Goal: Task Accomplishment & Management: Manage account settings

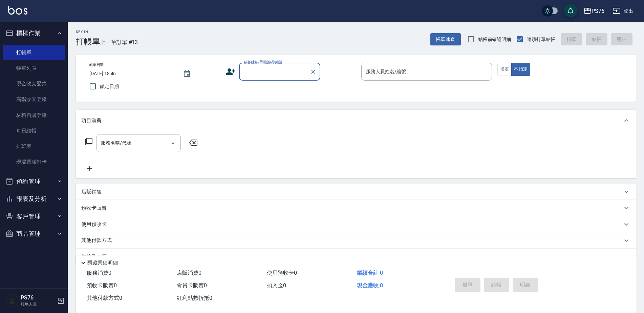
scroll to position [17, 0]
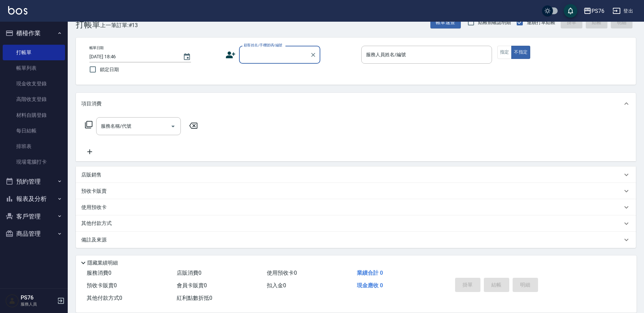
click at [280, 42] on div "帳單日期 2025/10/08 18:46 鎖定日期 顧客姓名/手機號碼/編號 顧客姓名/手機號碼/編號 服務人員姓名/編號 服務人員姓名/編號 指定 不指定" at bounding box center [356, 61] width 560 height 47
click at [278, 56] on input "顧客姓名/手機號碼/編號" at bounding box center [274, 55] width 65 height 12
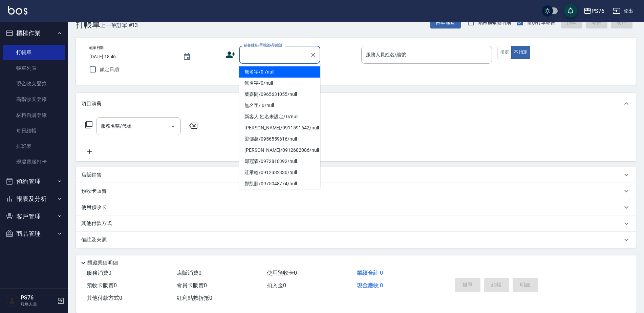
type input "無名字/0./null"
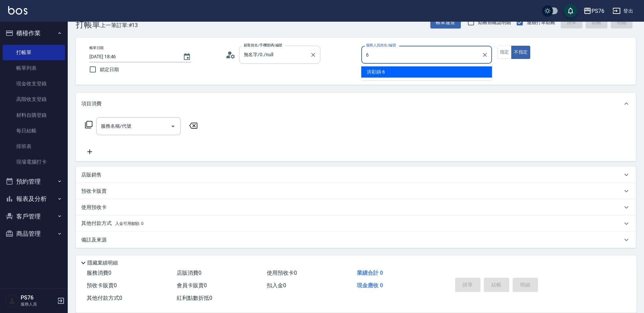
type input "洪彩娟-6"
type button "false"
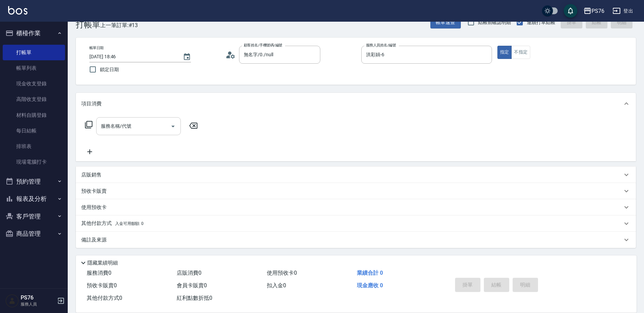
click at [133, 130] on input "服務名稱/代號" at bounding box center [133, 126] width 68 height 12
type input "剪髮(307)"
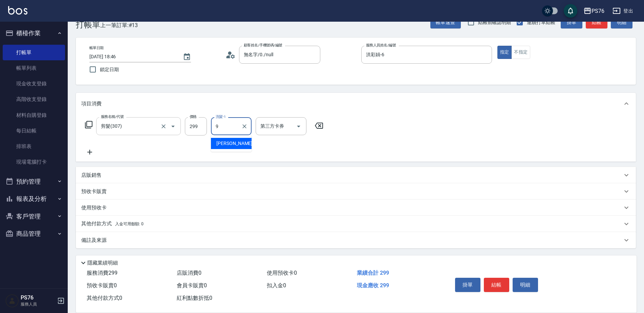
type input "[PERSON_NAME]-9"
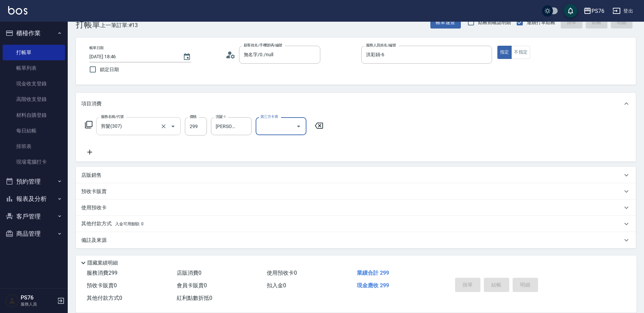
type input "[DATE] 20:44"
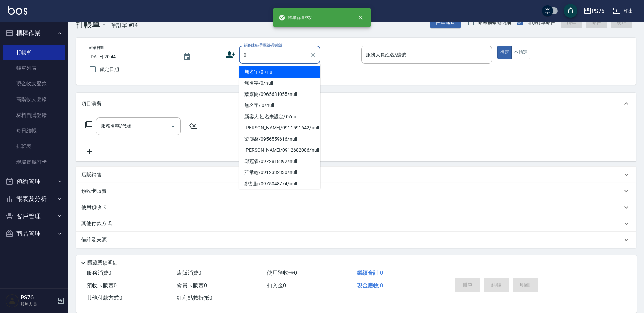
type input "無名字/0./null"
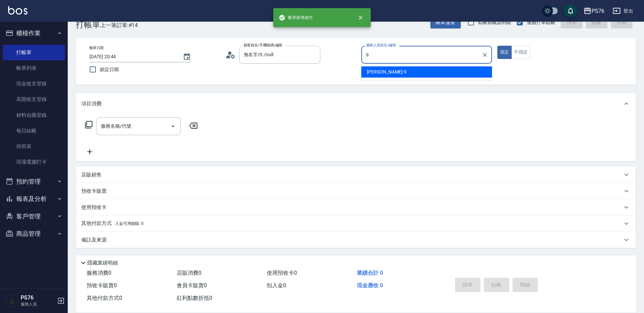
type input "劉憶彤-9"
type button "true"
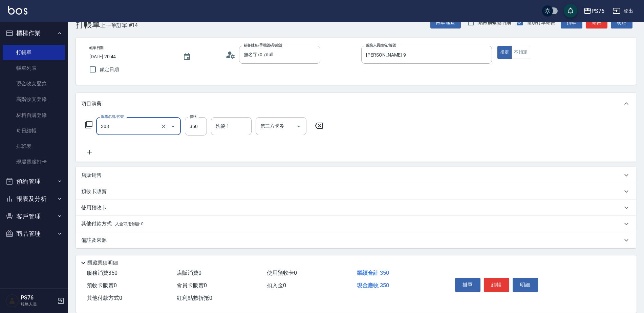
type input "洗+剪(308)"
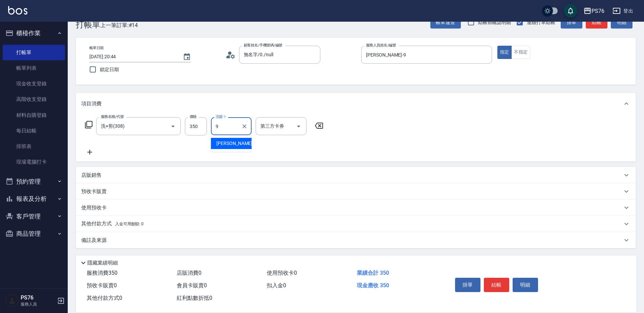
type input "劉憶彤-9"
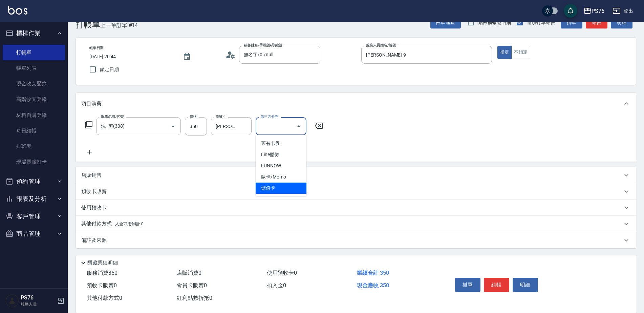
type input "儲值卡"
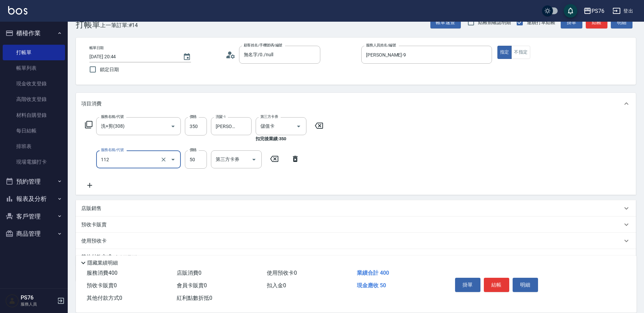
type input "精油50(112)"
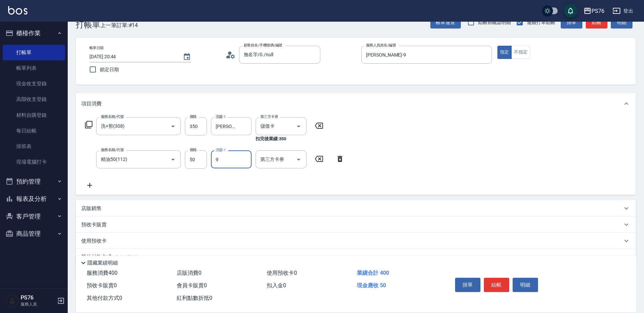
type input "劉憶彤-9"
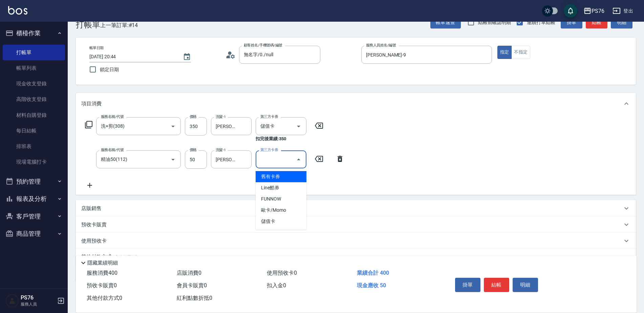
type input "舊有卡券"
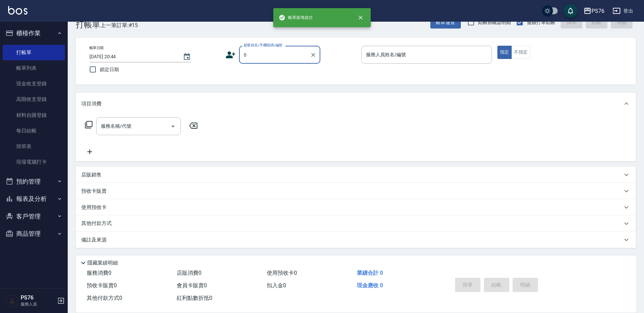
type input "無名字/0./null"
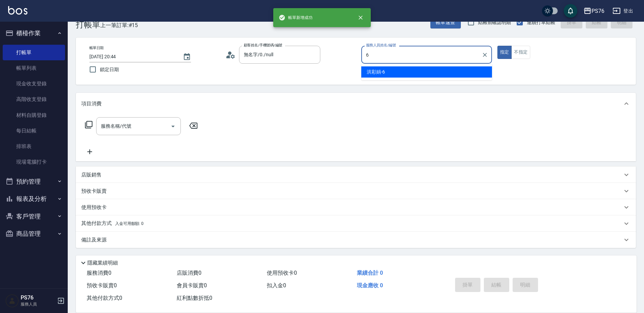
type input "洪彩娟-6"
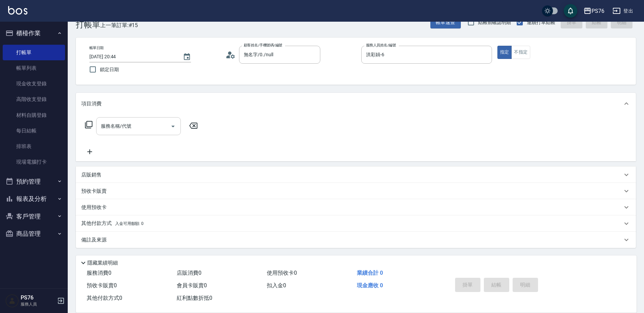
click at [139, 122] on input "服務名稱/代號" at bounding box center [133, 126] width 68 height 12
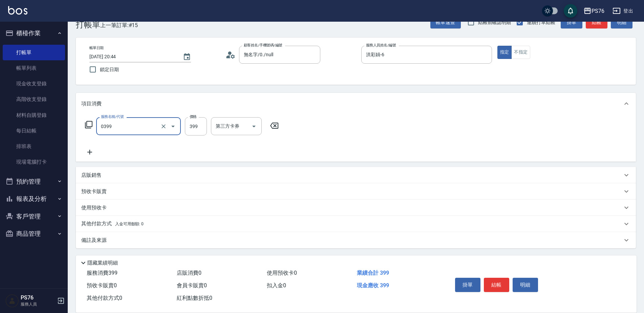
type input "海鹽399(0399)"
type input "449"
type input "經理-8"
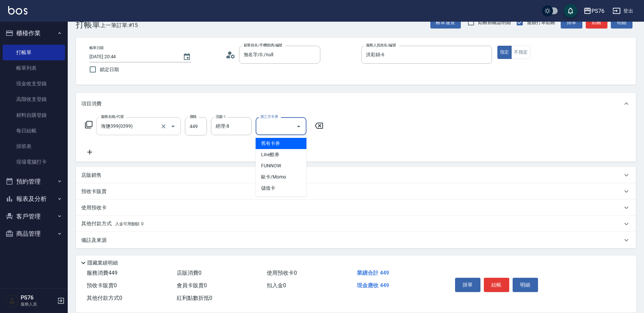
type input "儲值卡"
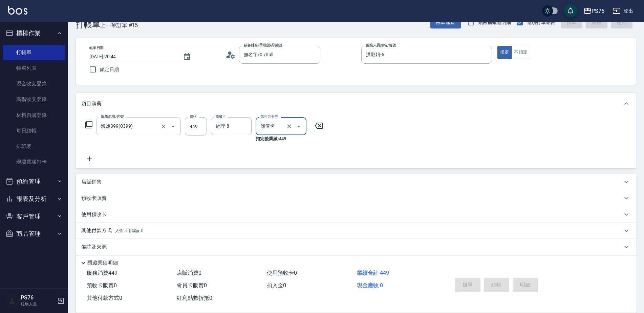
type input "2025/10/08 20:45"
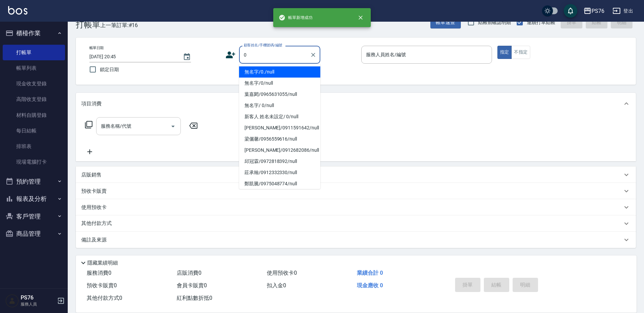
type input "無名字/0./null"
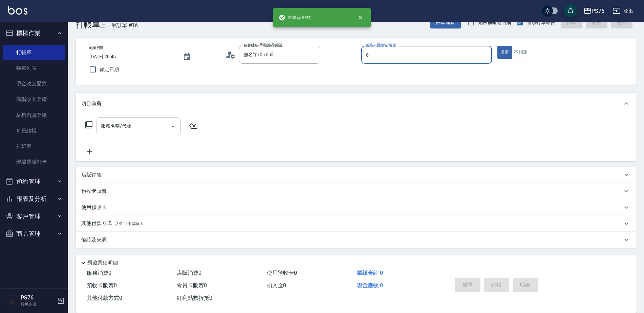
type input "經理-8"
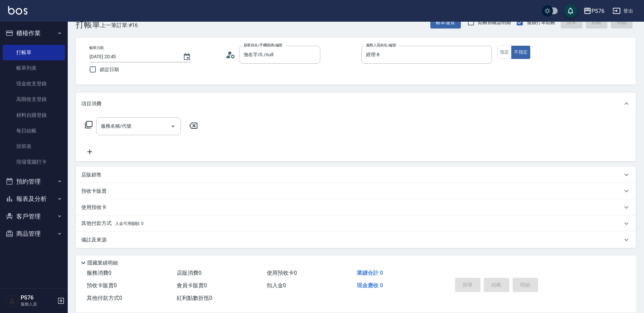
click at [127, 139] on div "服務名稱/代號 服務名稱/代號" at bounding box center [141, 136] width 121 height 39
click at [129, 129] on input "服務名稱/代號" at bounding box center [133, 126] width 68 height 12
type input "剪髮(306)"
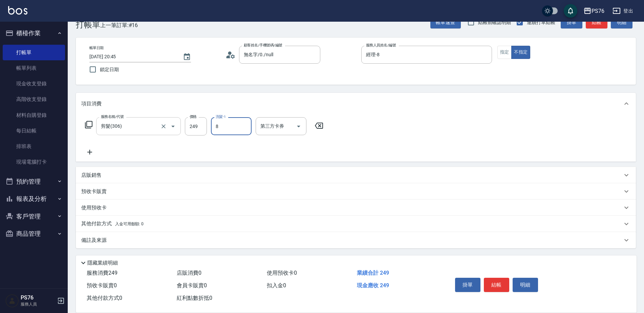
type input "經理-8"
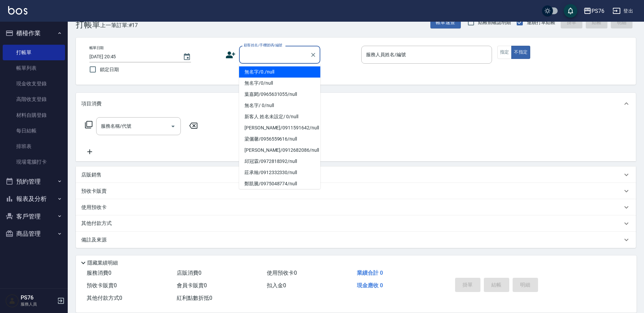
click at [269, 54] on input "顧客姓名/手機號碼/編號" at bounding box center [274, 55] width 65 height 12
type input "無名字/0./null"
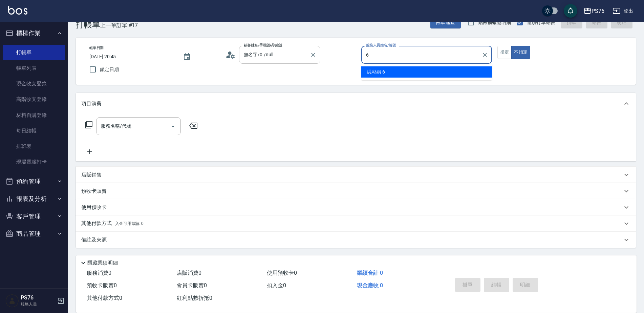
type input "洪彩娟-6"
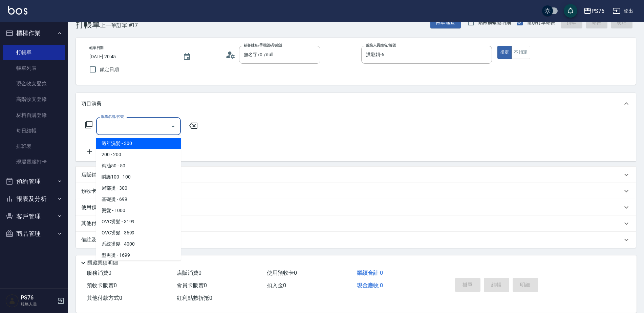
click at [148, 124] on input "服務名稱/代號" at bounding box center [133, 126] width 68 height 12
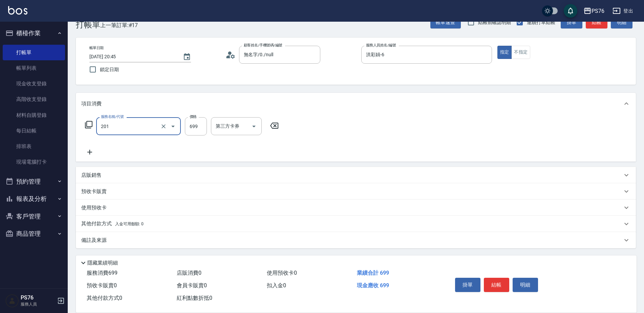
type input "基礎燙(201)"
type input "1199"
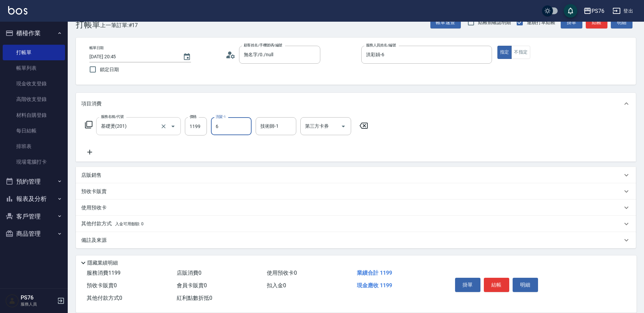
type input "洪彩娟-6"
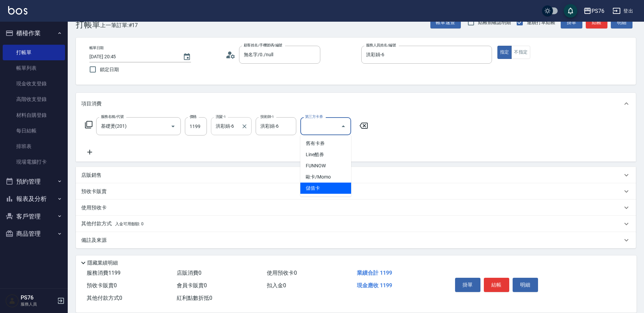
click at [245, 123] on icon "Clear" at bounding box center [244, 126] width 7 height 7
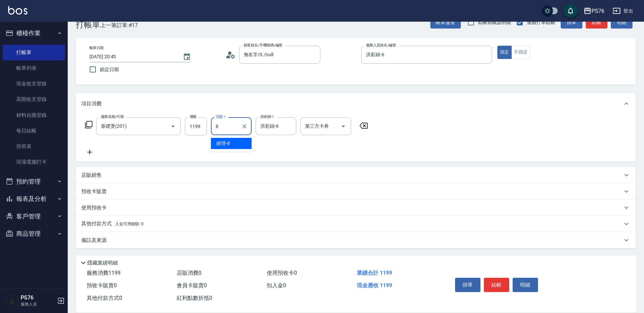
type input "經理-8"
click at [92, 153] on icon at bounding box center [89, 152] width 17 height 8
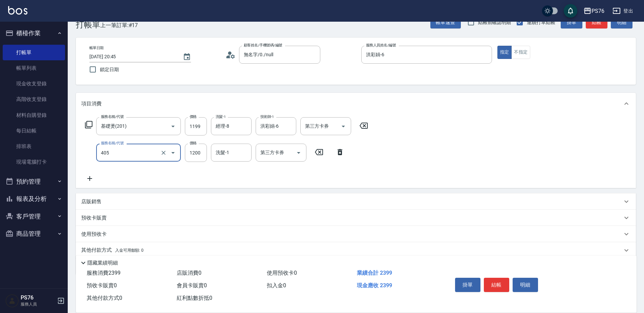
type input "1200護(405)"
type input "洪彩娟-6"
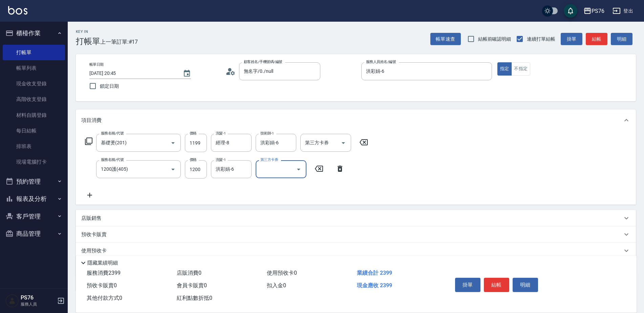
scroll to position [0, 0]
click at [92, 221] on p "店販銷售" at bounding box center [91, 218] width 20 height 7
type input "洪彩娟-6"
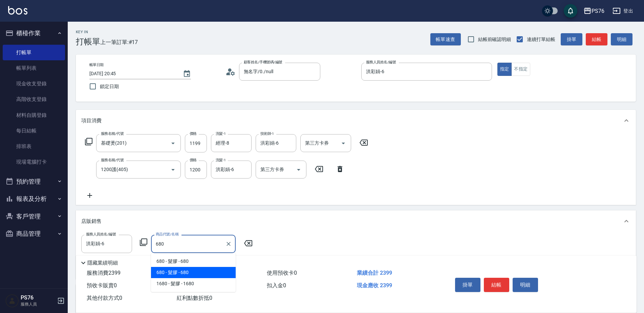
type input "髮膠"
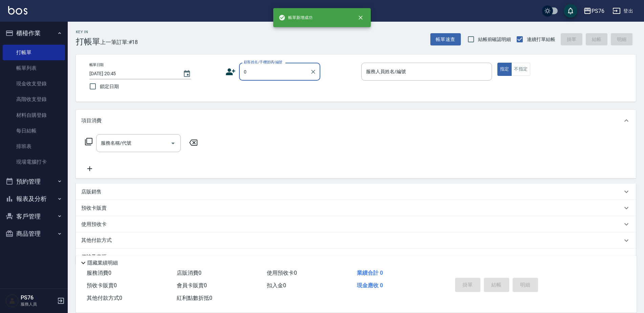
type input "無名字/0./null"
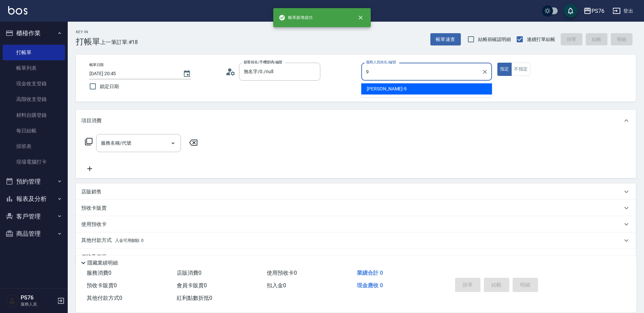
type input "劉憶彤-9"
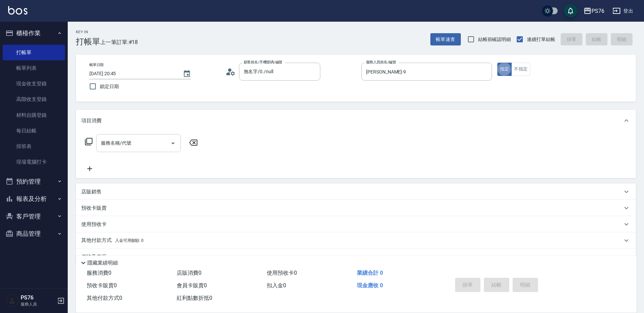
click at [114, 136] on div "服務名稱/代號" at bounding box center [138, 143] width 85 height 18
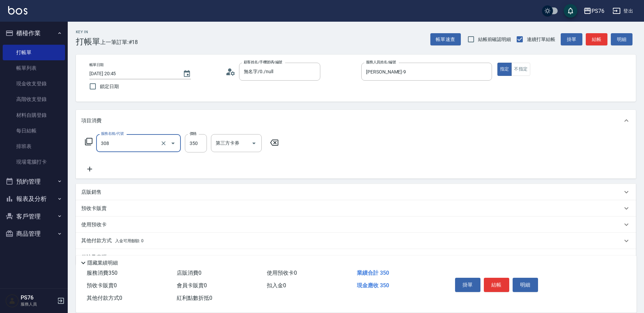
type input "洗+剪(308)"
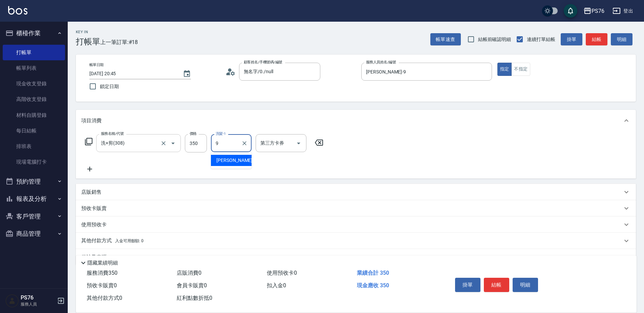
type input "劉憶彤-9"
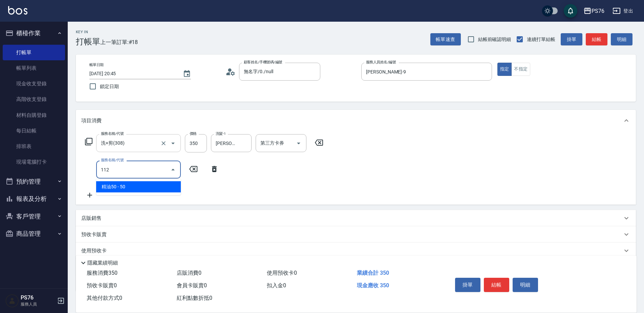
type input "精油50(112)"
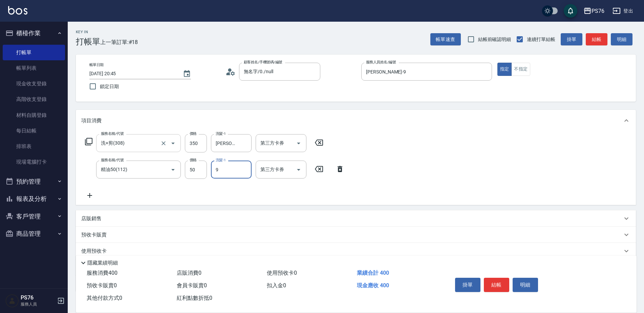
type input "劉憶彤-9"
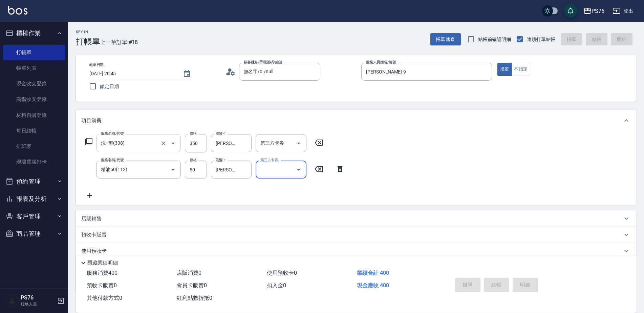
type input "2025/10/08 20:46"
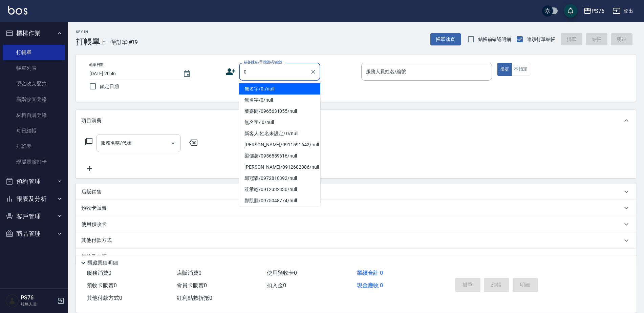
type input "無名字/0./null"
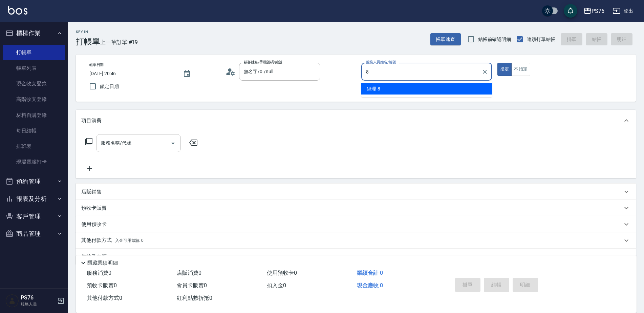
type input "經理-8"
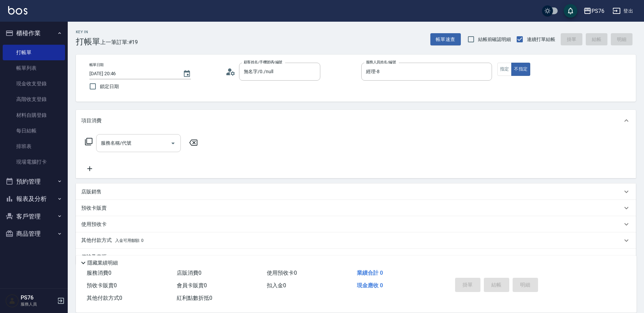
click at [114, 136] on div "服務名稱/代號" at bounding box center [138, 143] width 85 height 18
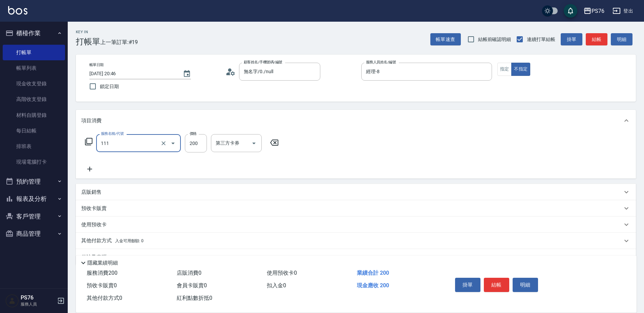
type input "200(111)"
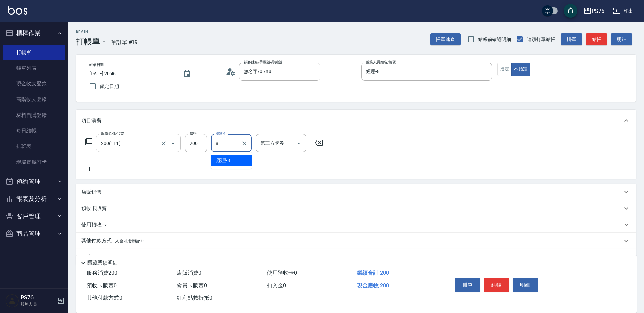
type input "經理-8"
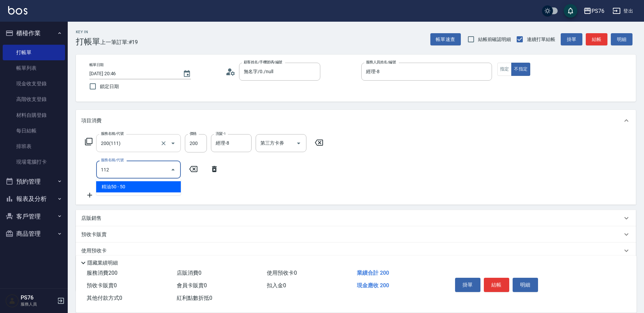
type input "精油50(112)"
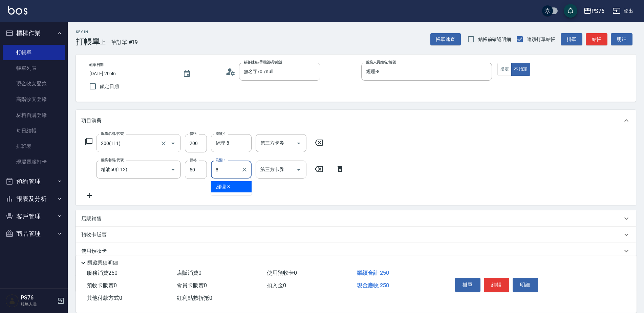
type input "經理-8"
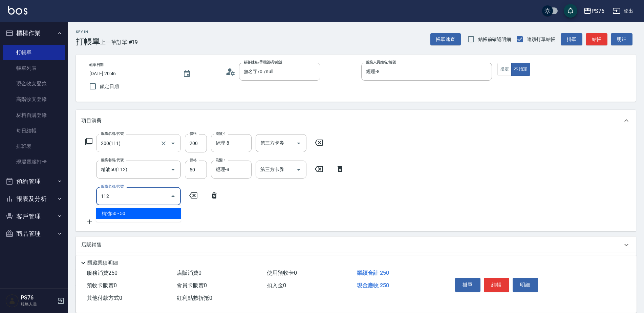
type input "精油50(112)"
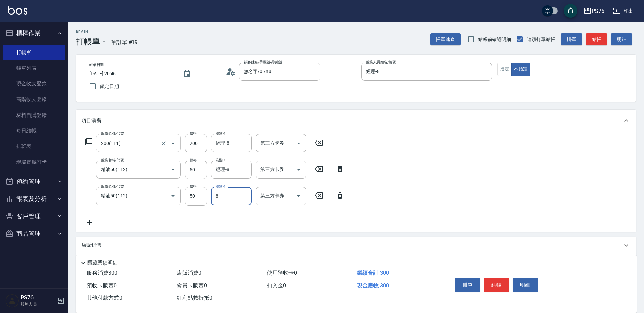
type input "經理-8"
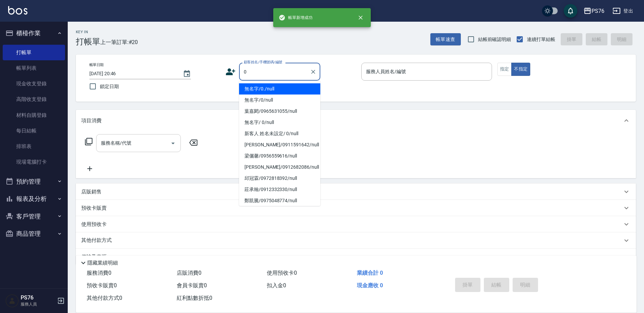
type input "無名字/0./null"
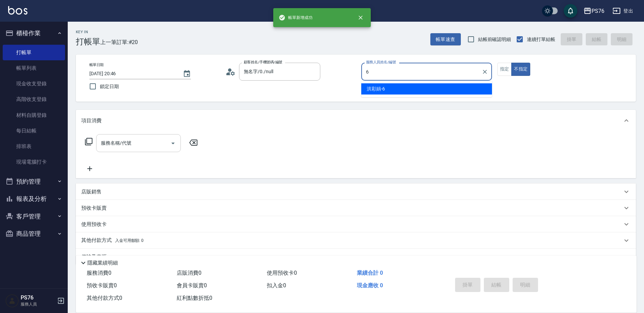
type input "洪彩娟-6"
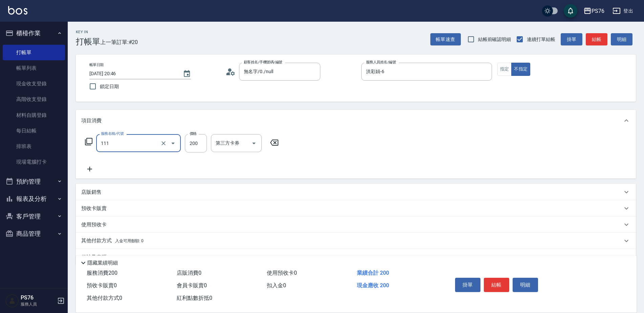
type input "200(111)"
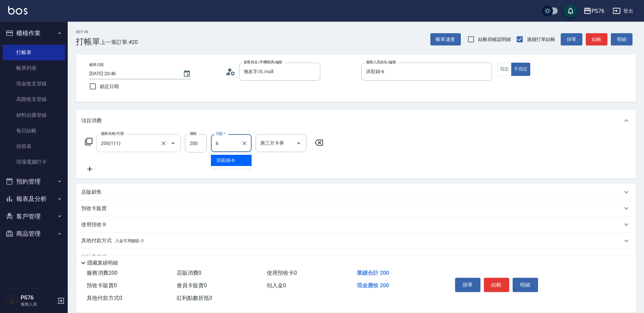
type input "洪彩娟-6"
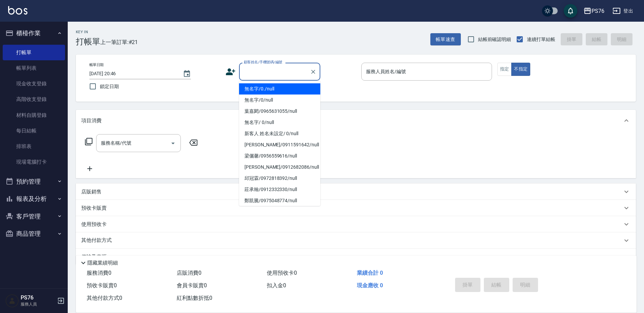
click at [286, 74] on input "顧客姓名/手機號碼/編號" at bounding box center [274, 72] width 65 height 12
type input "無名字/0./null"
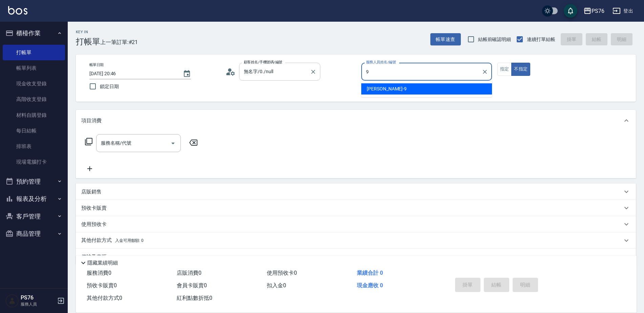
type input "劉憶彤-9"
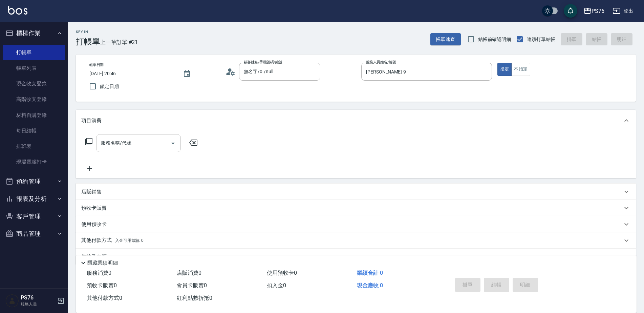
click at [109, 147] on input "服務名稱/代號" at bounding box center [133, 143] width 68 height 12
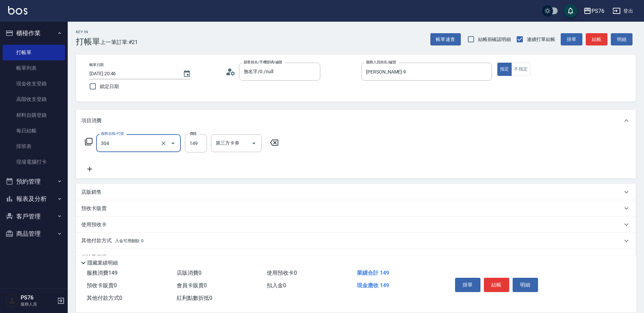
type input "剪髮(304)"
type input "50"
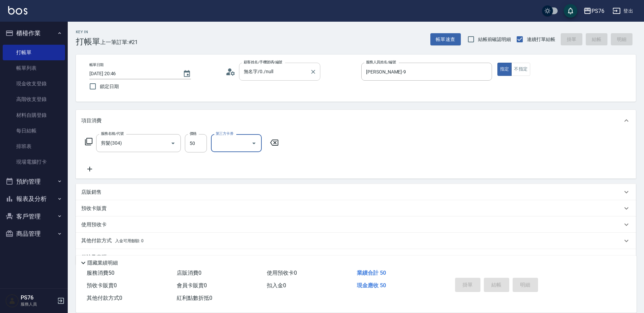
type input "2025/10/08 21:20"
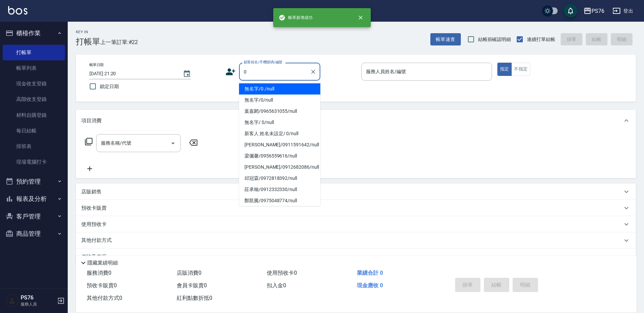
type input "無名字/0./null"
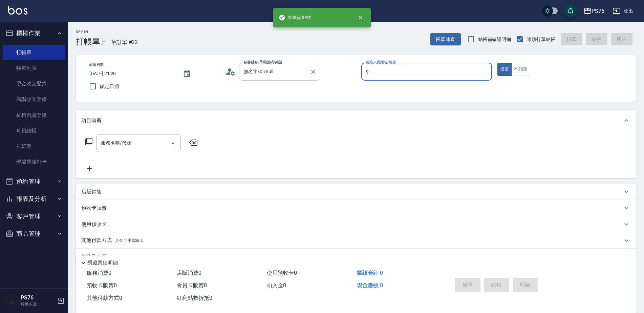
type input "劉憶彤-9"
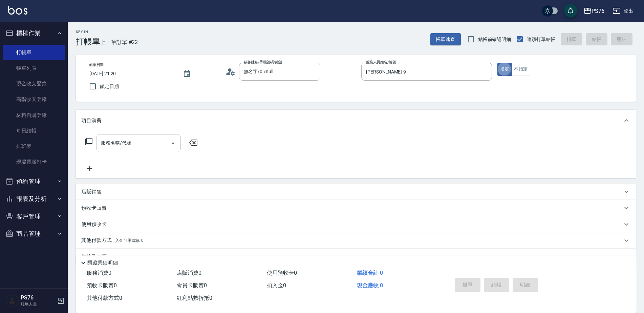
click at [147, 144] on input "服務名稱/代號" at bounding box center [133, 143] width 68 height 12
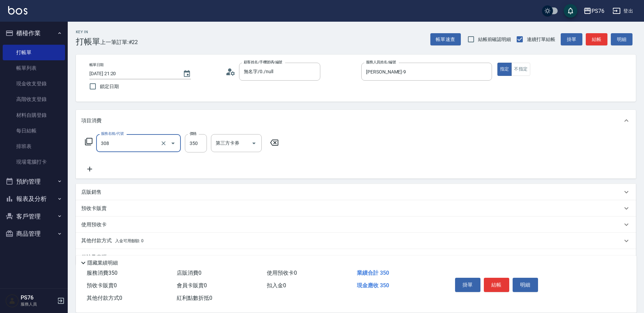
type input "洗+剪(308)"
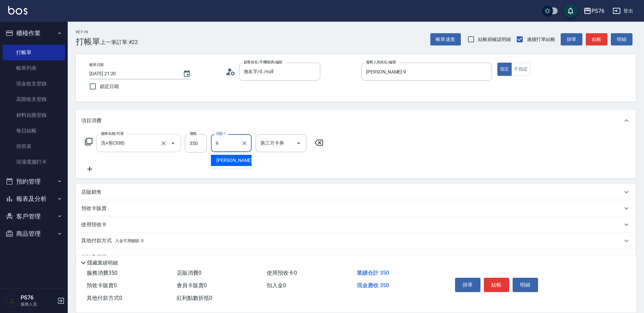
type input "劉憶彤-9"
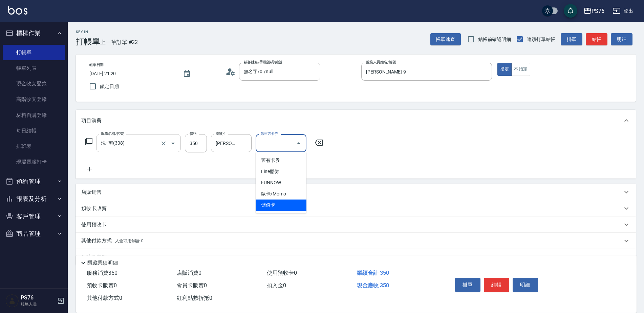
type input "儲值卡"
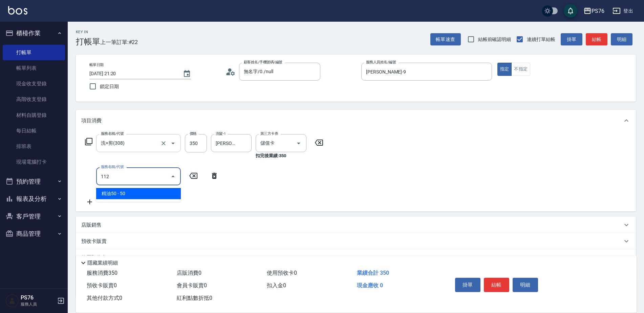
type input "精油50(112)"
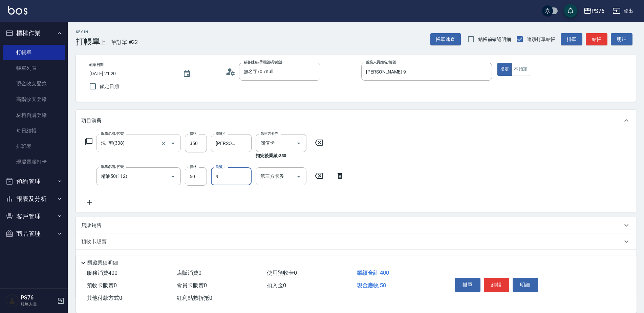
type input "劉憶彤-9"
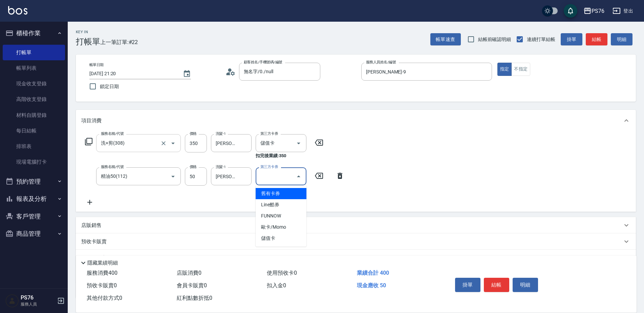
type input "儲值卡"
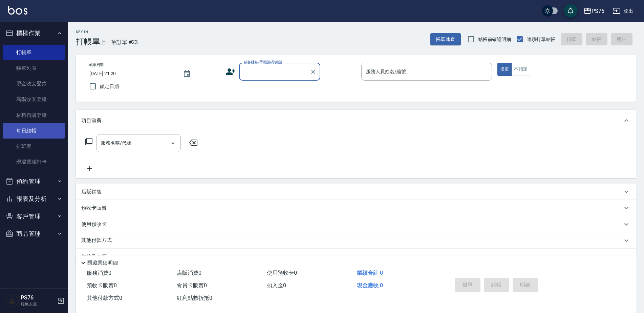
click at [41, 132] on link "每日結帳" at bounding box center [34, 131] width 62 height 16
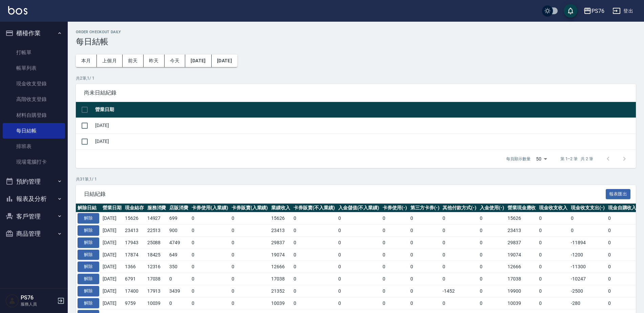
click at [92, 126] on td at bounding box center [85, 126] width 18 height 16
click at [86, 124] on input "checkbox" at bounding box center [85, 126] width 14 height 14
checkbox input "true"
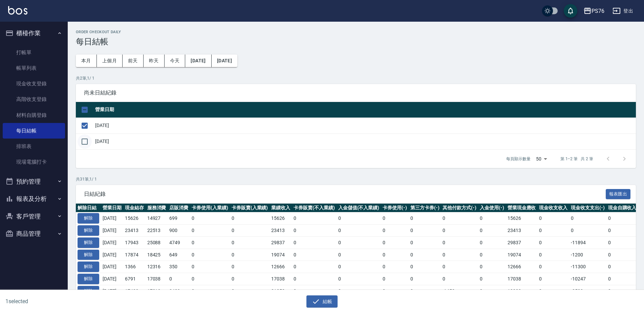
click at [80, 147] on input "checkbox" at bounding box center [85, 142] width 14 height 14
checkbox input "true"
click at [331, 300] on button "結帳" at bounding box center [323, 301] width 32 height 13
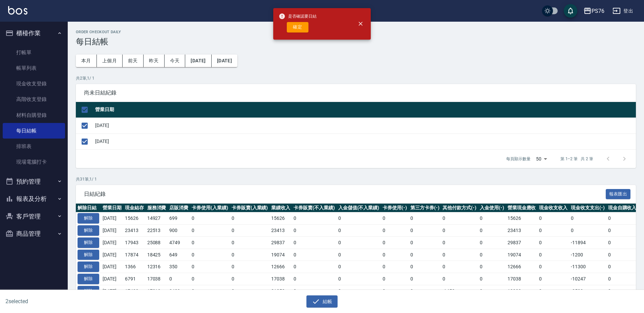
click at [304, 33] on div "是否確認要日結 確定" at bounding box center [298, 23] width 38 height 27
click at [303, 25] on button "確定" at bounding box center [298, 27] width 22 height 11
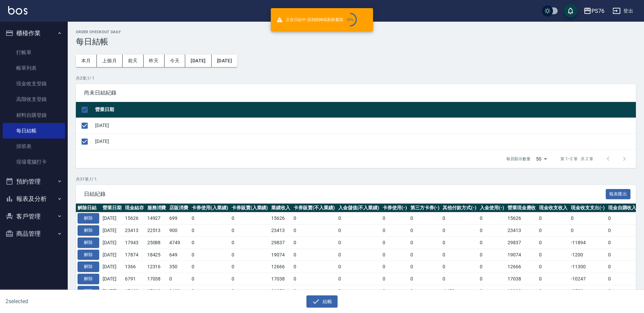
checkbox input "false"
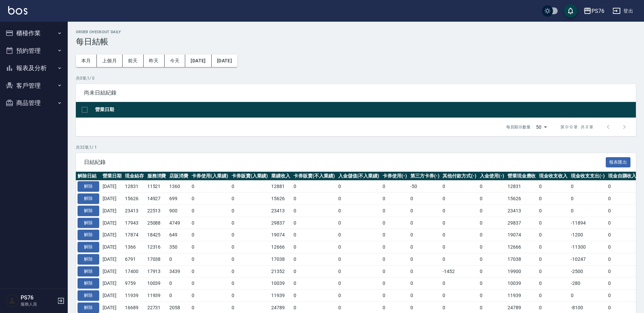
click at [31, 63] on button "報表及分析" at bounding box center [34, 68] width 62 height 18
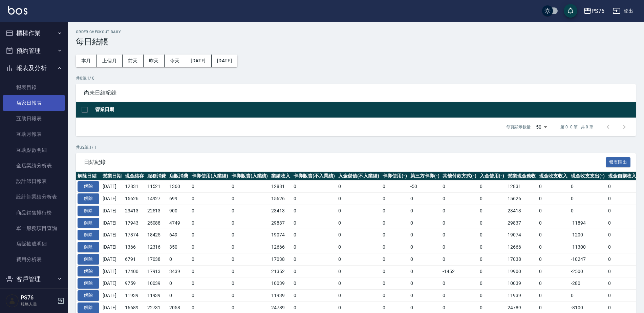
click at [38, 104] on link "店家日報表" at bounding box center [34, 103] width 62 height 16
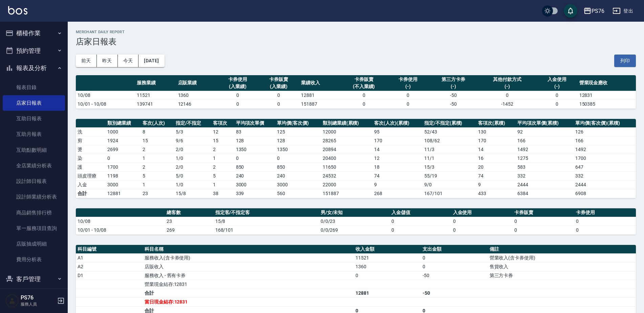
click at [41, 35] on button "櫃檯作業" at bounding box center [34, 33] width 62 height 18
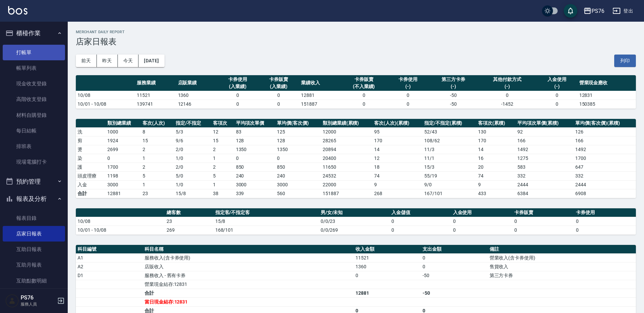
click at [40, 53] on link "打帳單" at bounding box center [34, 53] width 62 height 16
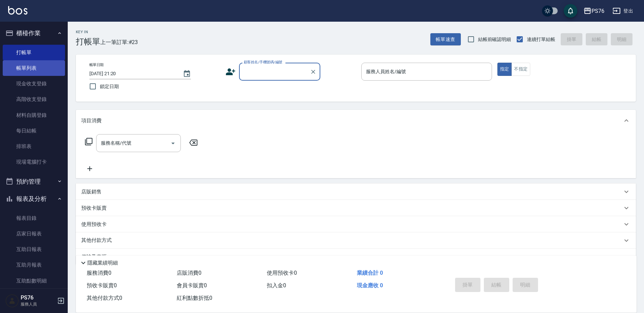
click at [38, 64] on link "帳單列表" at bounding box center [34, 68] width 62 height 16
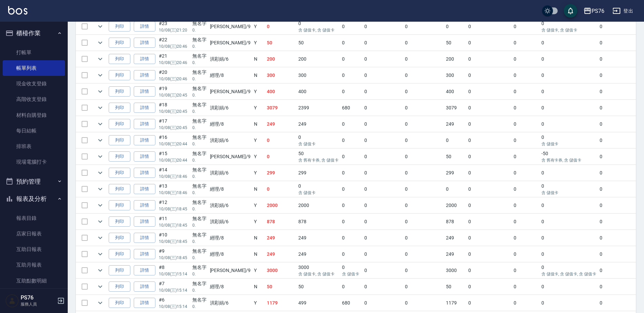
scroll to position [169, 0]
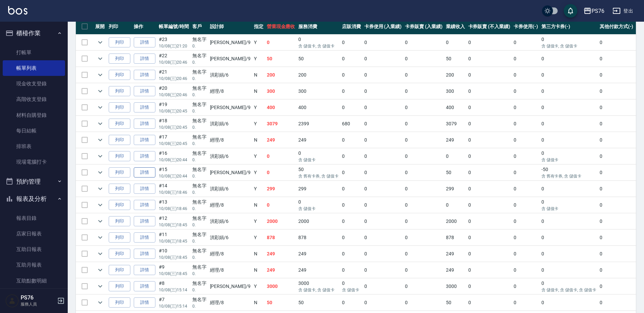
click at [152, 175] on link "詳情" at bounding box center [145, 172] width 22 height 11
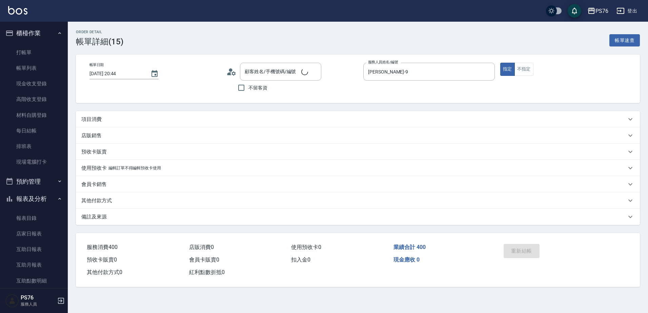
type input "2025/10/08 20:44"
type input "劉憶彤-9"
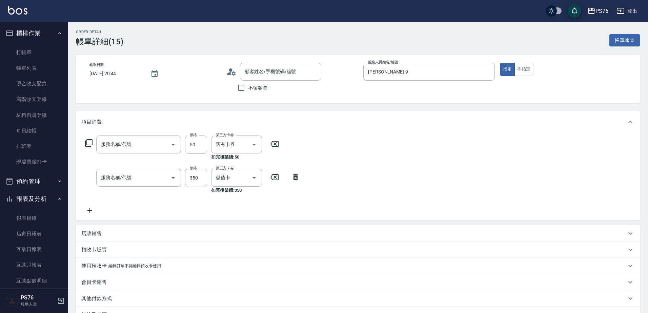
type input "無名字/0./null"
type input "精油50(112)"
type input "洗+剪(308)"
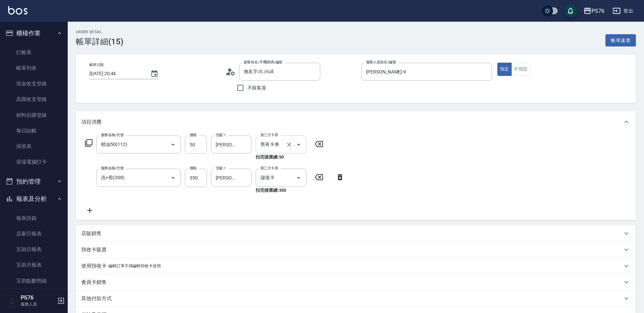
click at [300, 146] on icon "Open" at bounding box center [299, 145] width 8 height 8
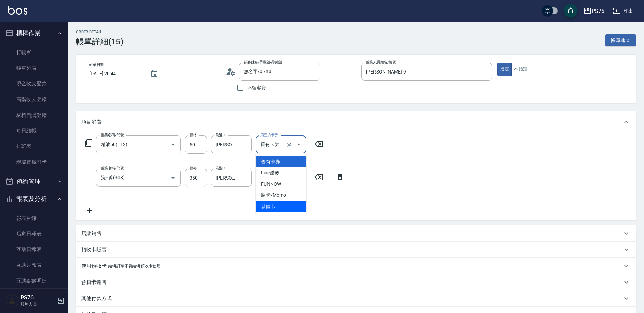
click at [282, 203] on span "儲值卡" at bounding box center [281, 206] width 51 height 11
type input "儲值卡"
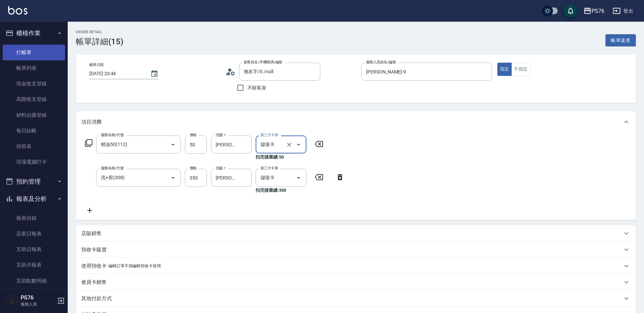
click at [32, 48] on link "打帳單" at bounding box center [34, 53] width 62 height 16
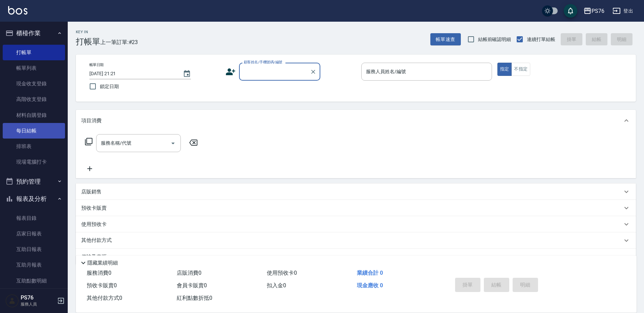
click at [36, 128] on link "每日結帳" at bounding box center [34, 131] width 62 height 16
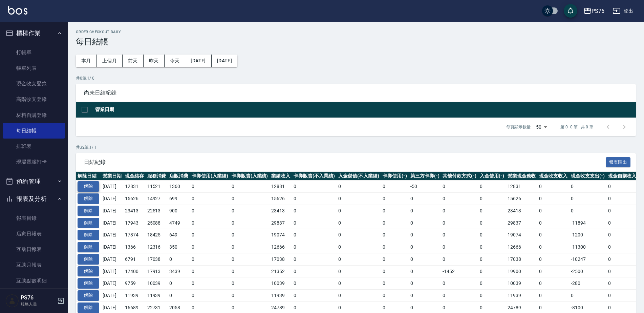
click at [86, 182] on button "解除" at bounding box center [89, 186] width 22 height 11
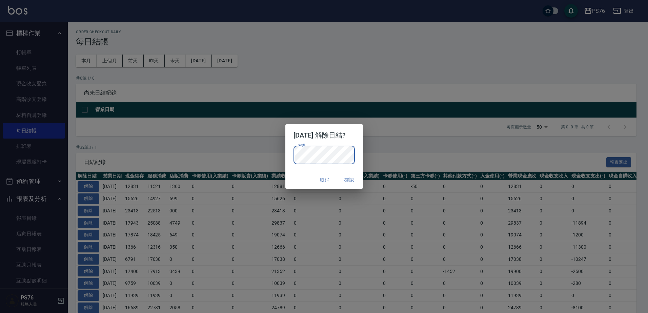
click at [355, 183] on button "確認" at bounding box center [349, 180] width 22 height 13
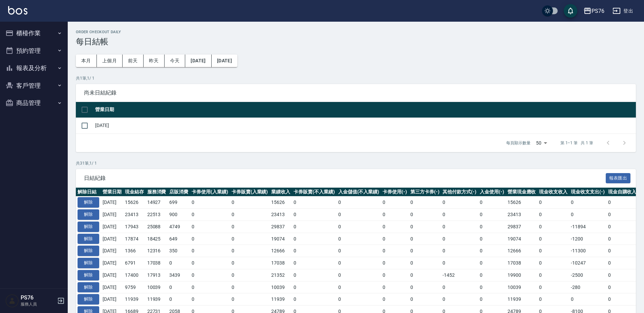
click at [46, 36] on button "櫃檯作業" at bounding box center [34, 33] width 62 height 18
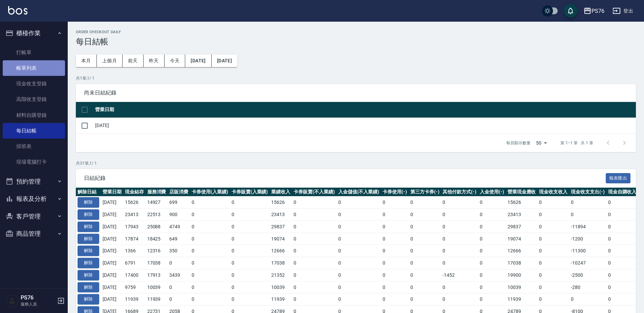
click at [41, 66] on link "帳單列表" at bounding box center [34, 68] width 62 height 16
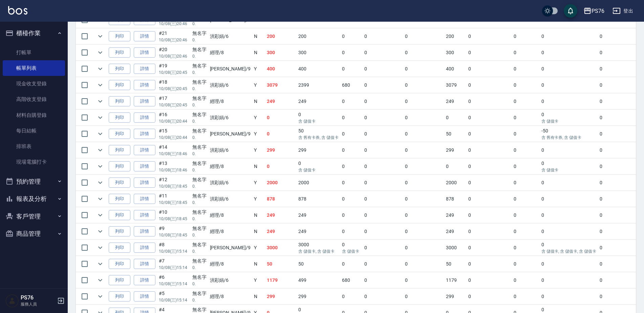
scroll to position [195, 0]
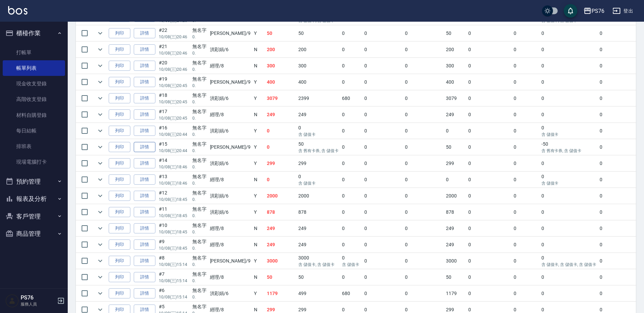
click at [150, 149] on link "詳情" at bounding box center [145, 147] width 22 height 11
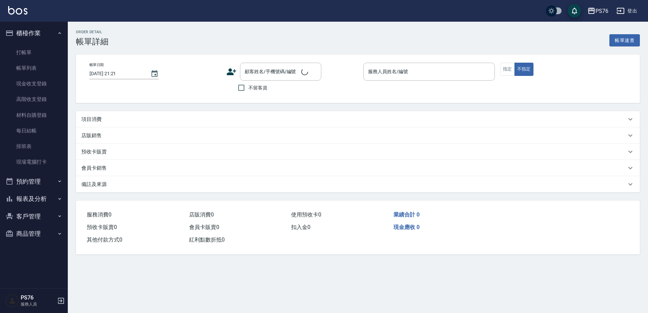
type input "2025/10/08 20:44"
type input "劉憶彤-9"
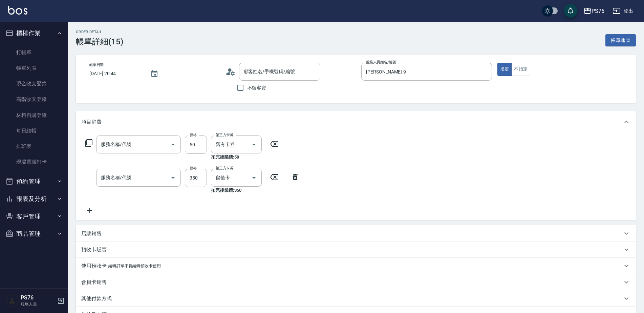
type input "無名字/0./null"
type input "精油50(112)"
type input "洗+剪(308)"
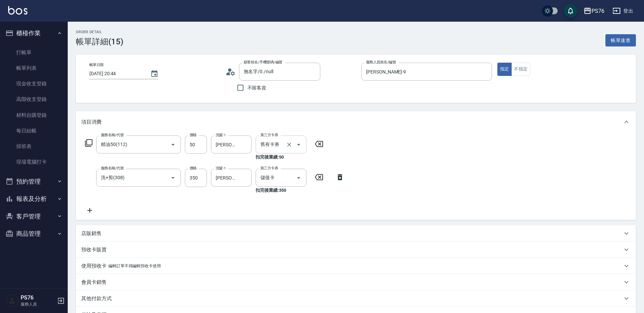
click at [285, 141] on div at bounding box center [294, 145] width 19 height 18
click at [299, 145] on icon "Open" at bounding box center [298, 145] width 3 height 2
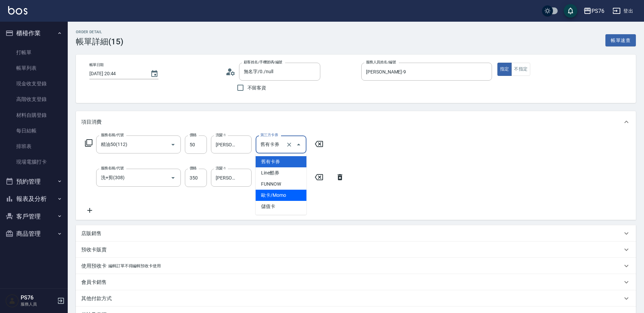
click at [285, 199] on span "歐卡/Momo" at bounding box center [281, 195] width 51 height 11
click at [296, 144] on icon "Open" at bounding box center [299, 145] width 8 height 8
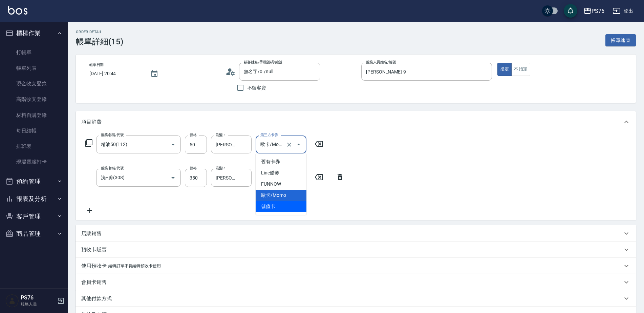
click at [290, 205] on span "儲值卡" at bounding box center [281, 206] width 51 height 11
type input "儲值卡"
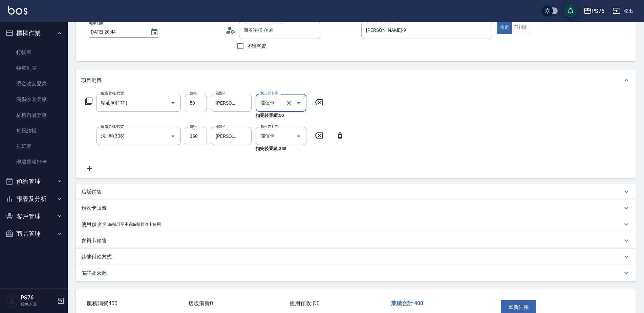
scroll to position [83, 0]
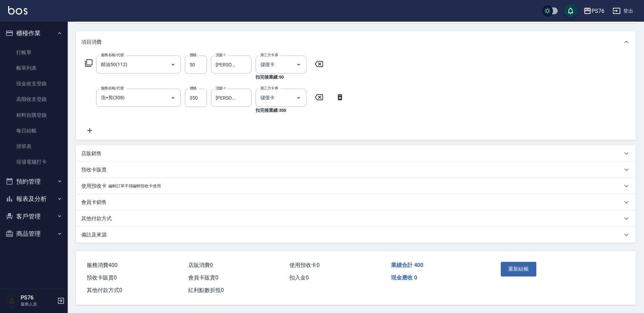
click at [534, 274] on div "重新結帳" at bounding box center [528, 273] width 61 height 29
click at [528, 267] on button "重新結帳" at bounding box center [519, 269] width 36 height 14
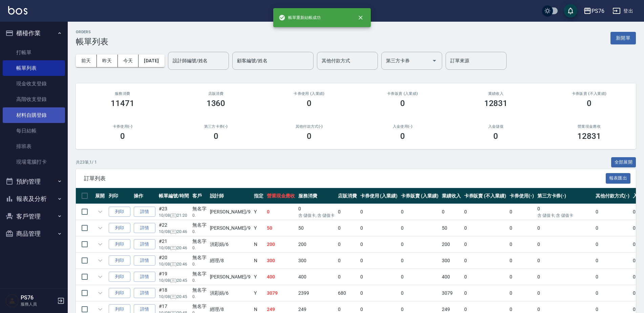
click at [34, 128] on link "每日結帳" at bounding box center [34, 131] width 62 height 16
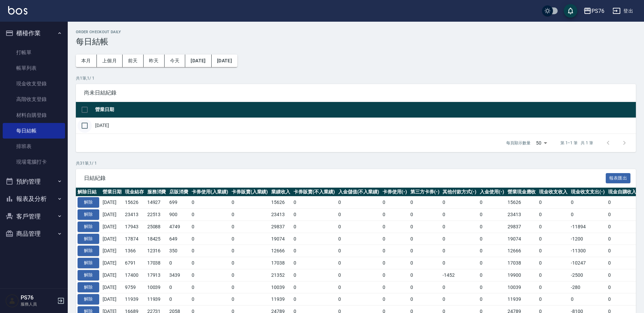
click at [86, 125] on input "checkbox" at bounding box center [85, 126] width 14 height 14
checkbox input "true"
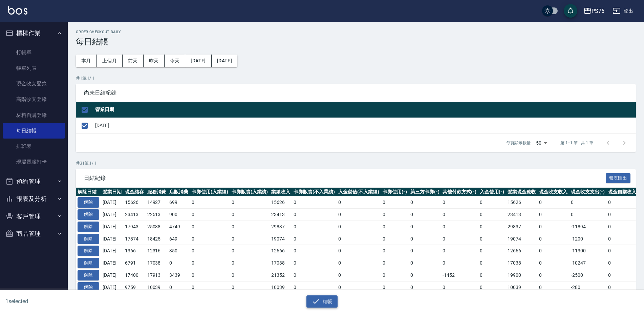
click at [320, 298] on button "結帳" at bounding box center [323, 301] width 32 height 13
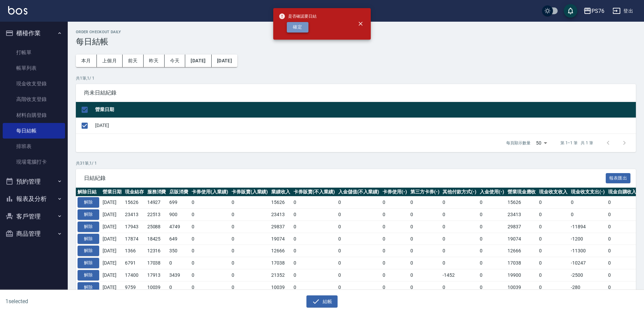
click at [295, 30] on button "確定" at bounding box center [298, 27] width 22 height 11
checkbox input "false"
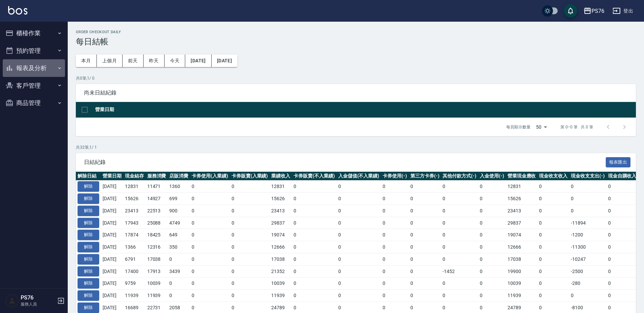
click at [30, 68] on button "報表及分析" at bounding box center [34, 68] width 62 height 18
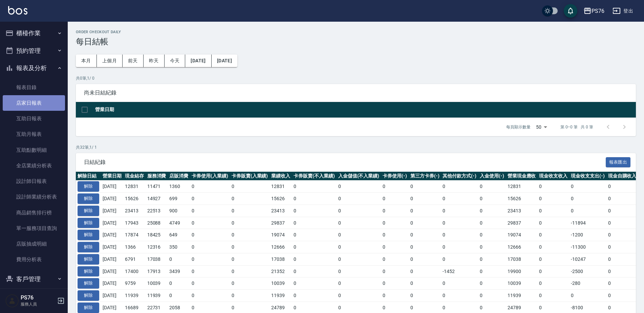
click at [40, 104] on link "店家日報表" at bounding box center [34, 103] width 62 height 16
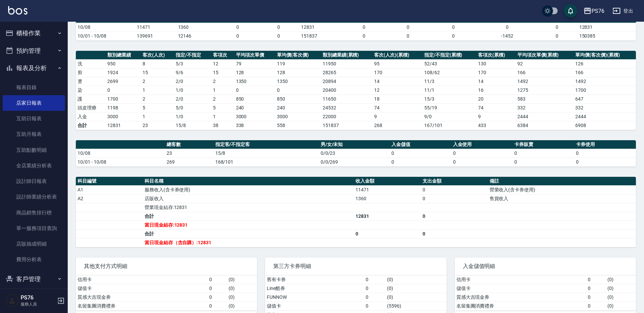
scroll to position [57, 0]
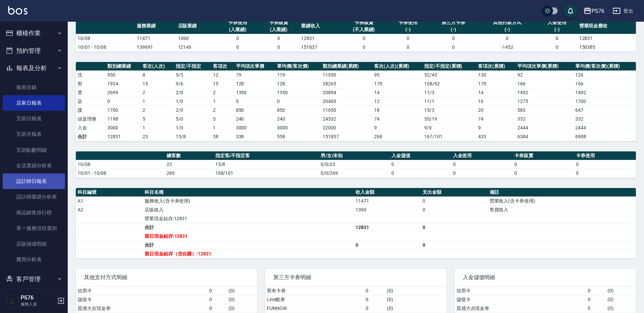
click at [38, 176] on link "設計師日報表" at bounding box center [34, 181] width 62 height 16
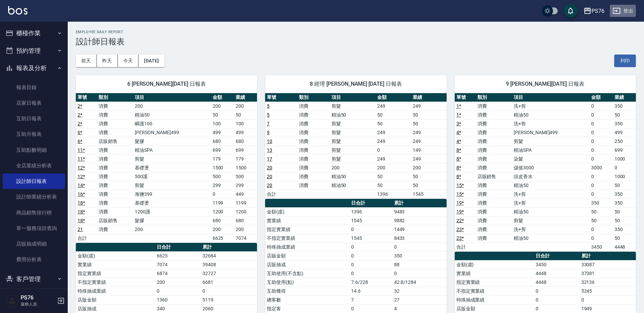
click at [629, 9] on button "登出" at bounding box center [623, 11] width 26 height 13
